Goal: Information Seeking & Learning: Learn about a topic

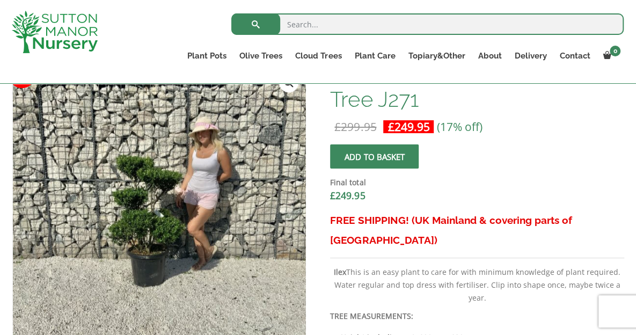
scroll to position [354, 0]
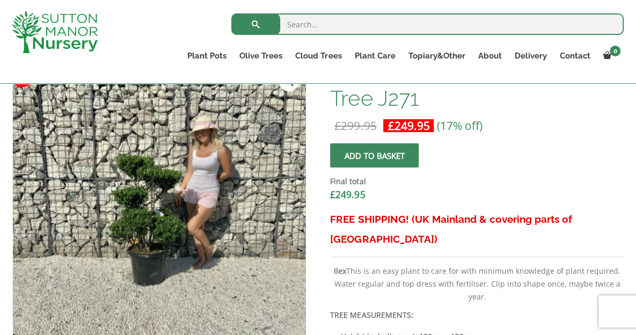
click at [475, 135] on div "Ilex Maximowicziana Cloud Tree J271 £ 299.95 Original price was: £299.95. £ 249…" at bounding box center [477, 257] width 294 height 387
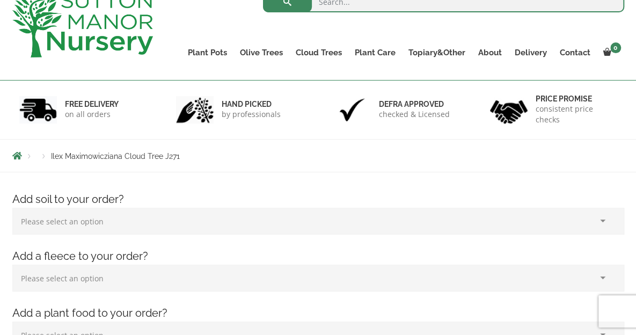
scroll to position [0, 0]
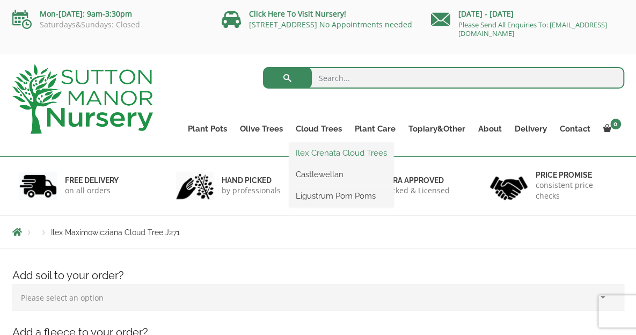
click at [327, 153] on link "Ilex Crenata Cloud Trees" at bounding box center [341, 153] width 104 height 16
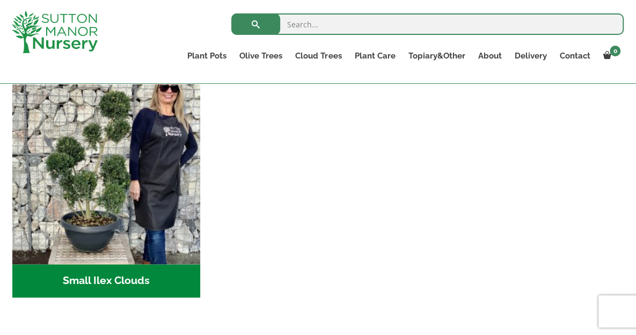
scroll to position [484, 0]
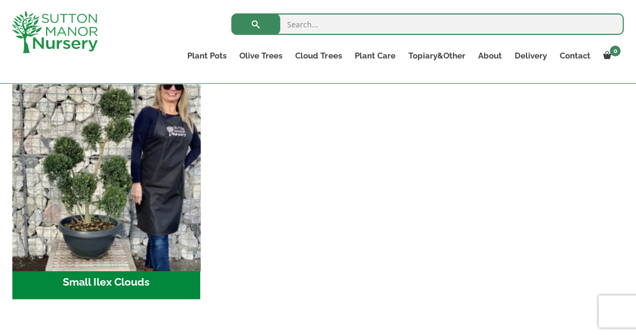
click at [147, 198] on img "Visit product category Small Ilex Clouds" at bounding box center [107, 172] width 198 height 198
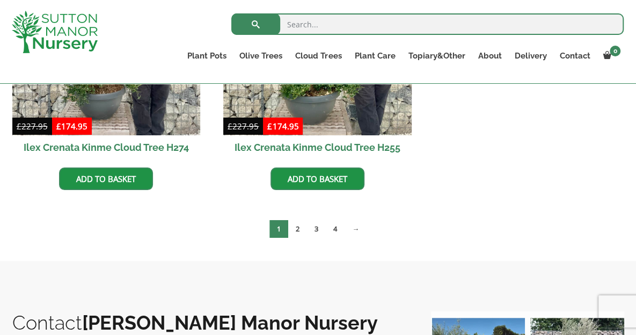
scroll to position [1737, 0]
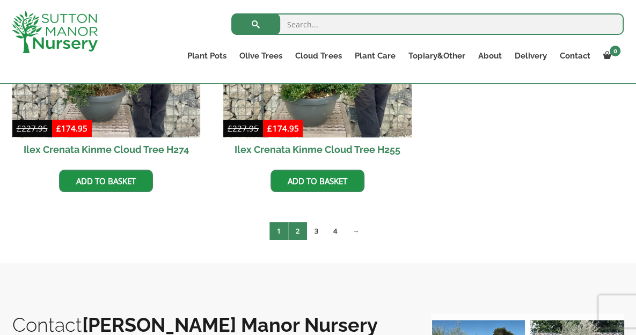
click at [302, 231] on link "2" at bounding box center [297, 231] width 19 height 18
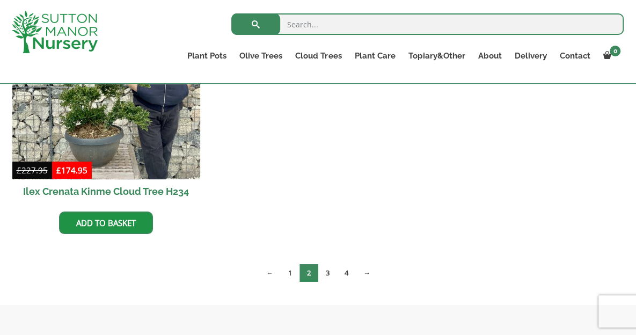
scroll to position [1701, 0]
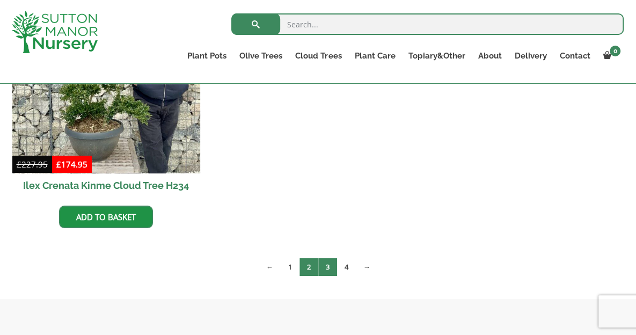
click at [323, 270] on link "3" at bounding box center [327, 267] width 19 height 18
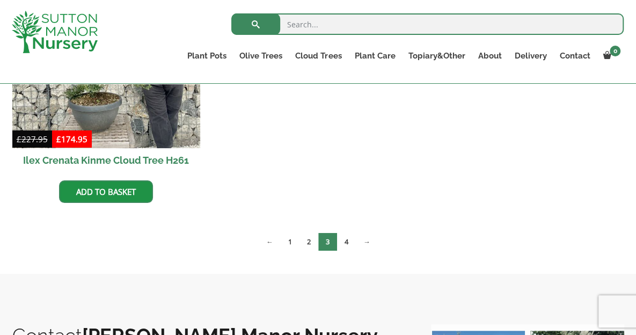
scroll to position [1726, 0]
click at [352, 244] on link "4" at bounding box center [346, 242] width 19 height 18
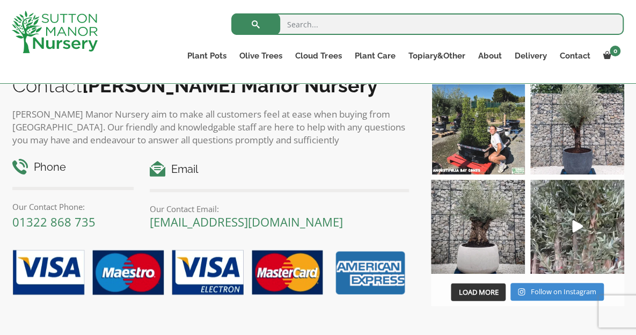
scroll to position [915, 0]
